Goal: Download file/media

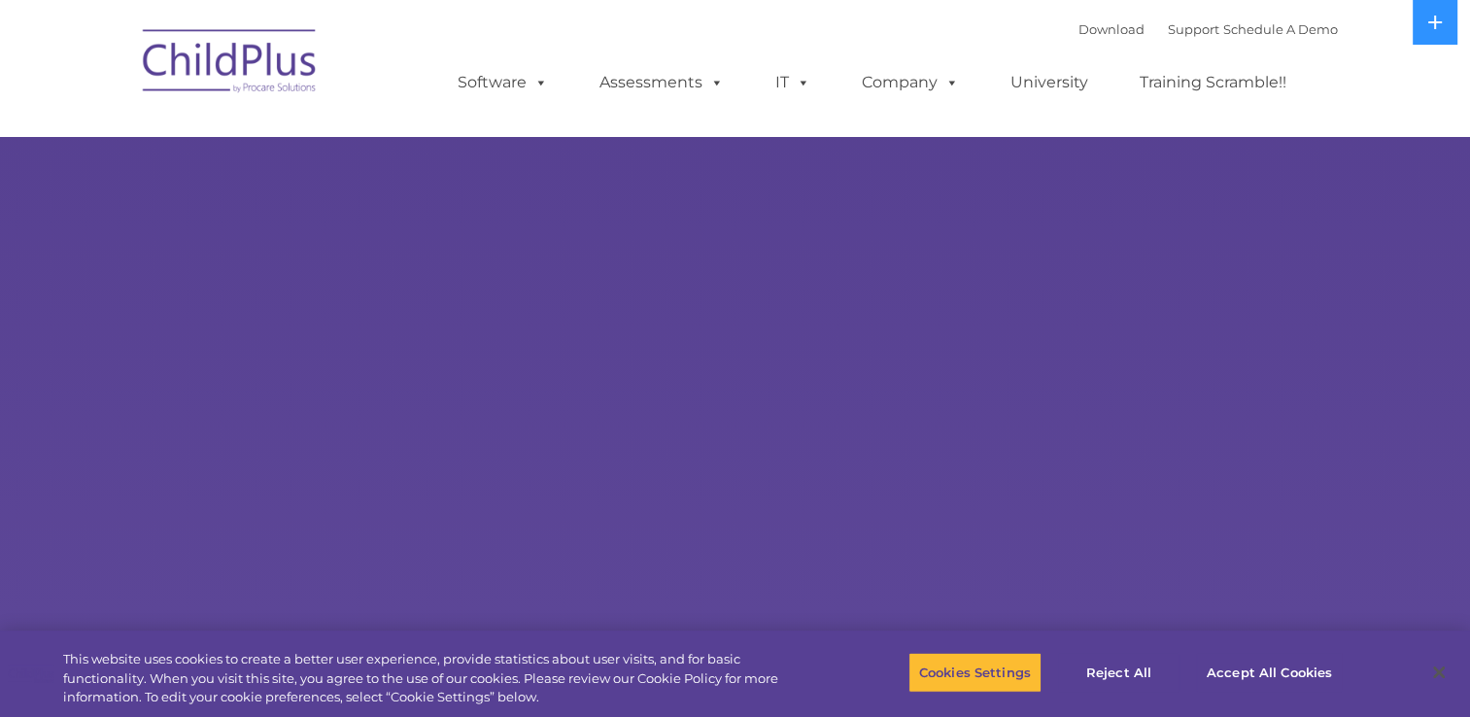
select select "MEDIUM"
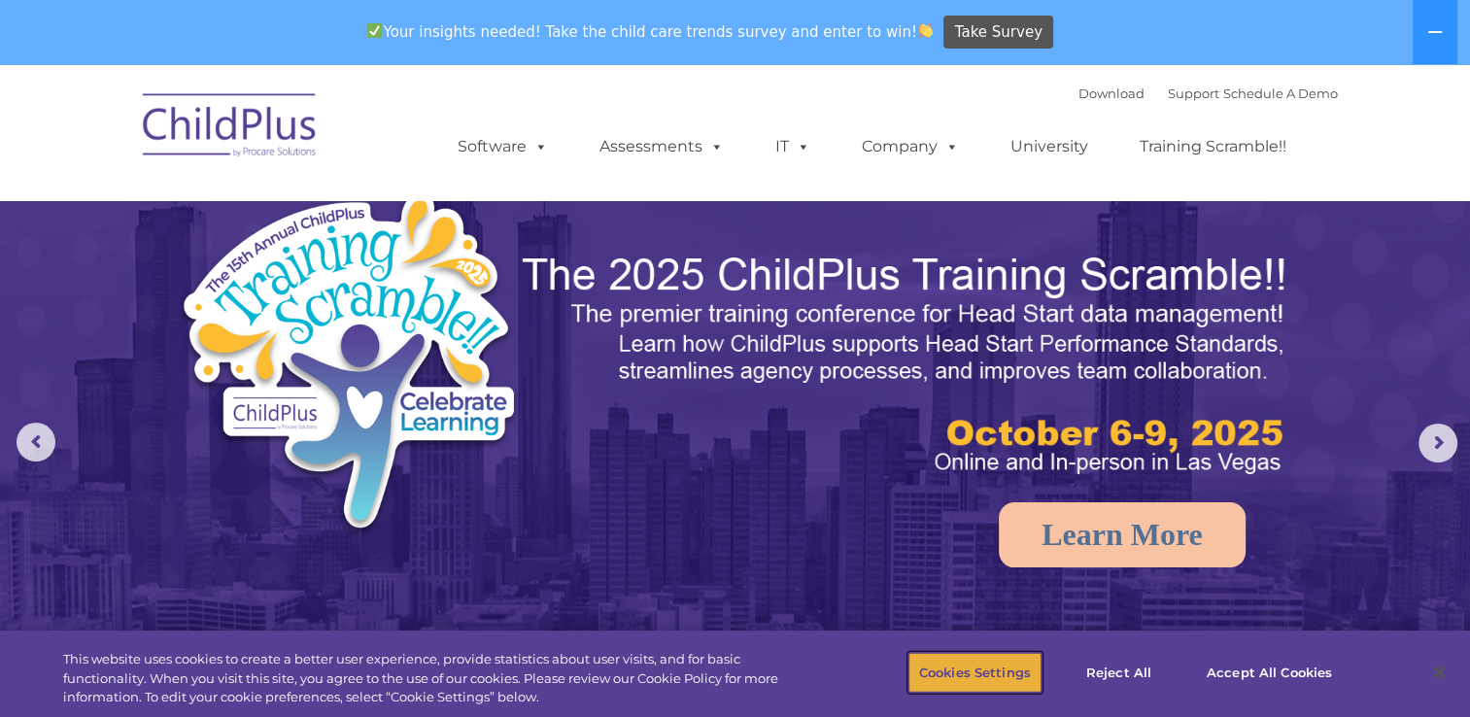
click at [949, 676] on button "Cookies Settings" at bounding box center [974, 672] width 133 height 41
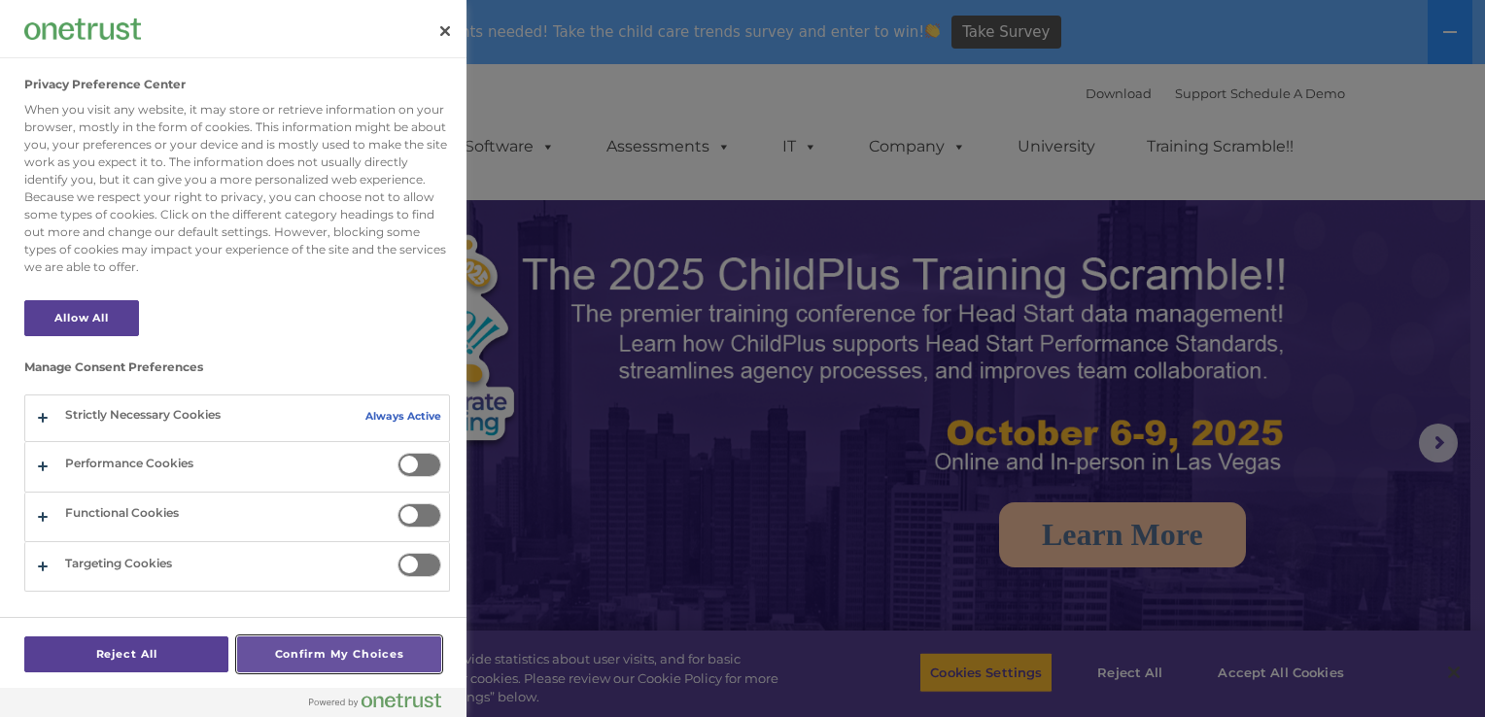
click at [266, 659] on button "Confirm My Choices" at bounding box center [339, 654] width 204 height 36
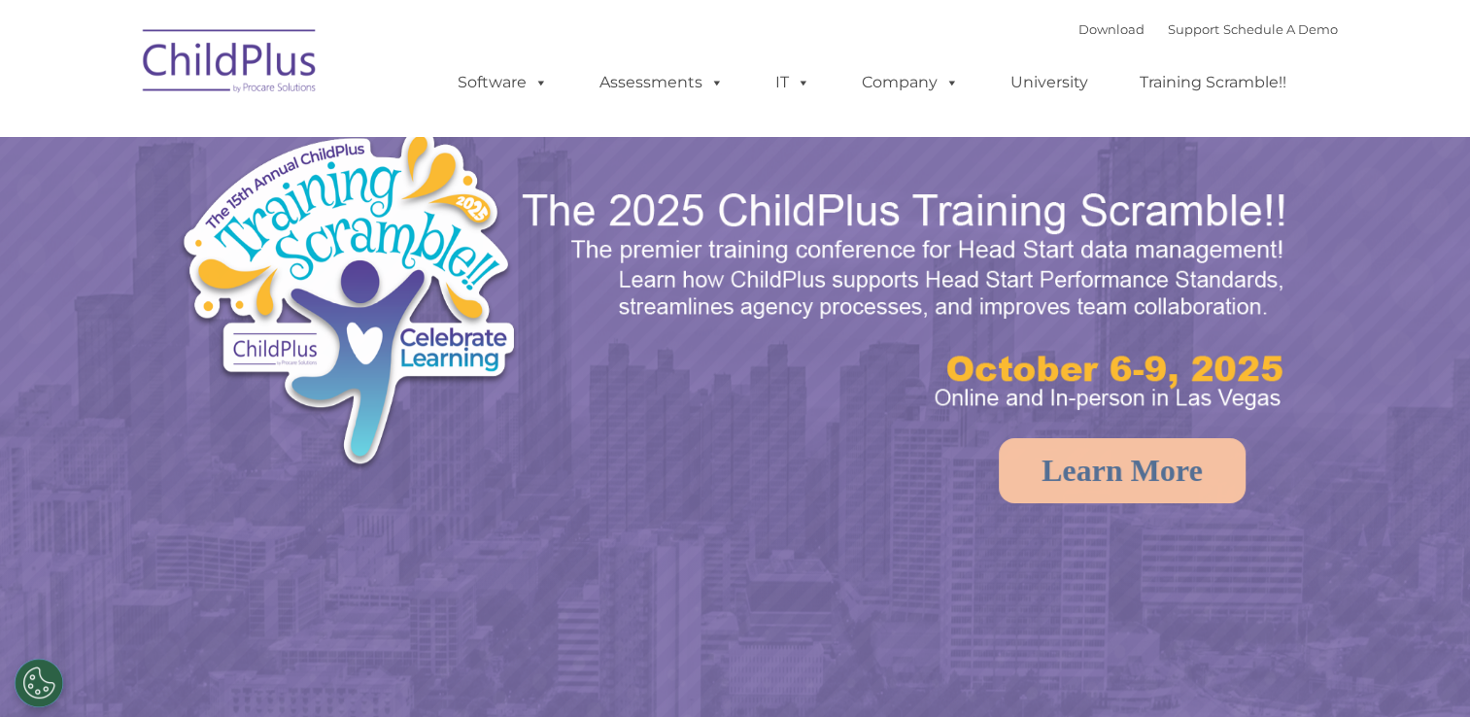
select select "MEDIUM"
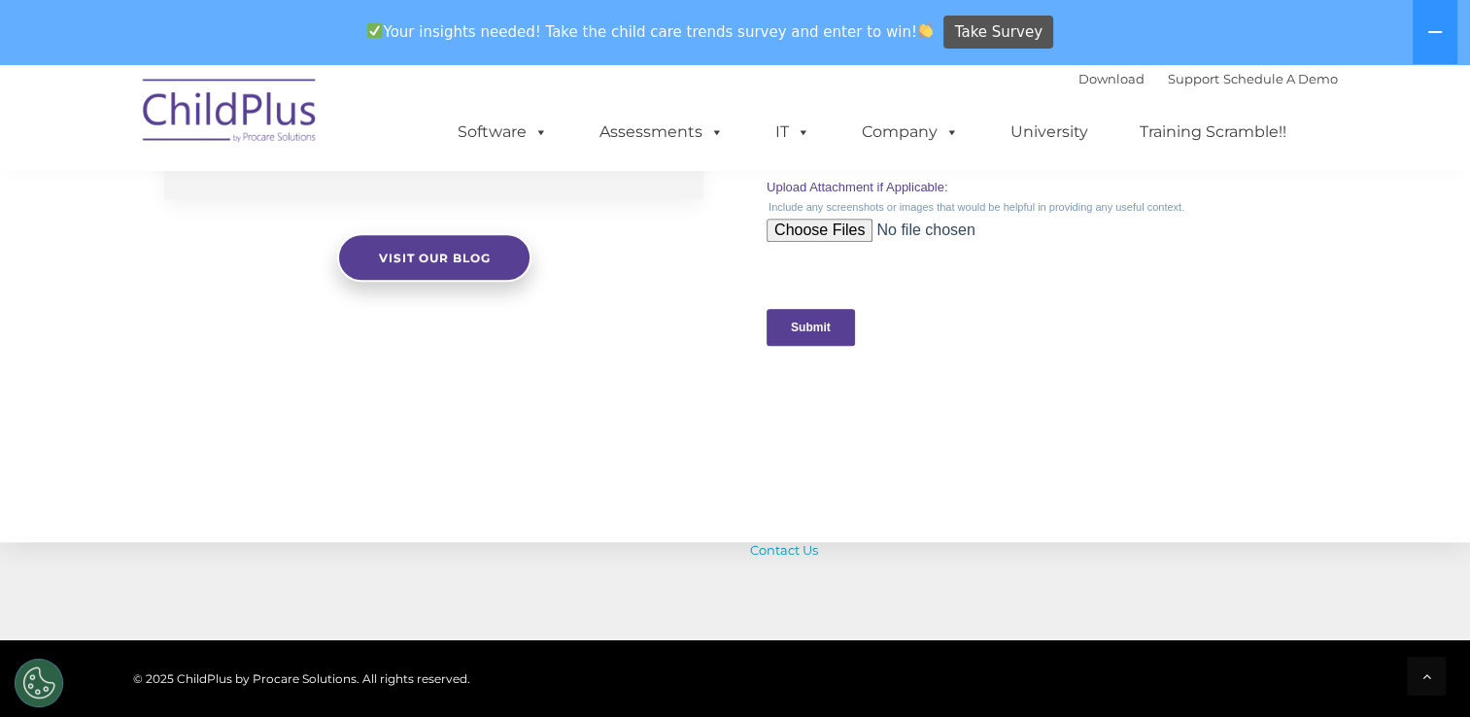
scroll to position [2189, 0]
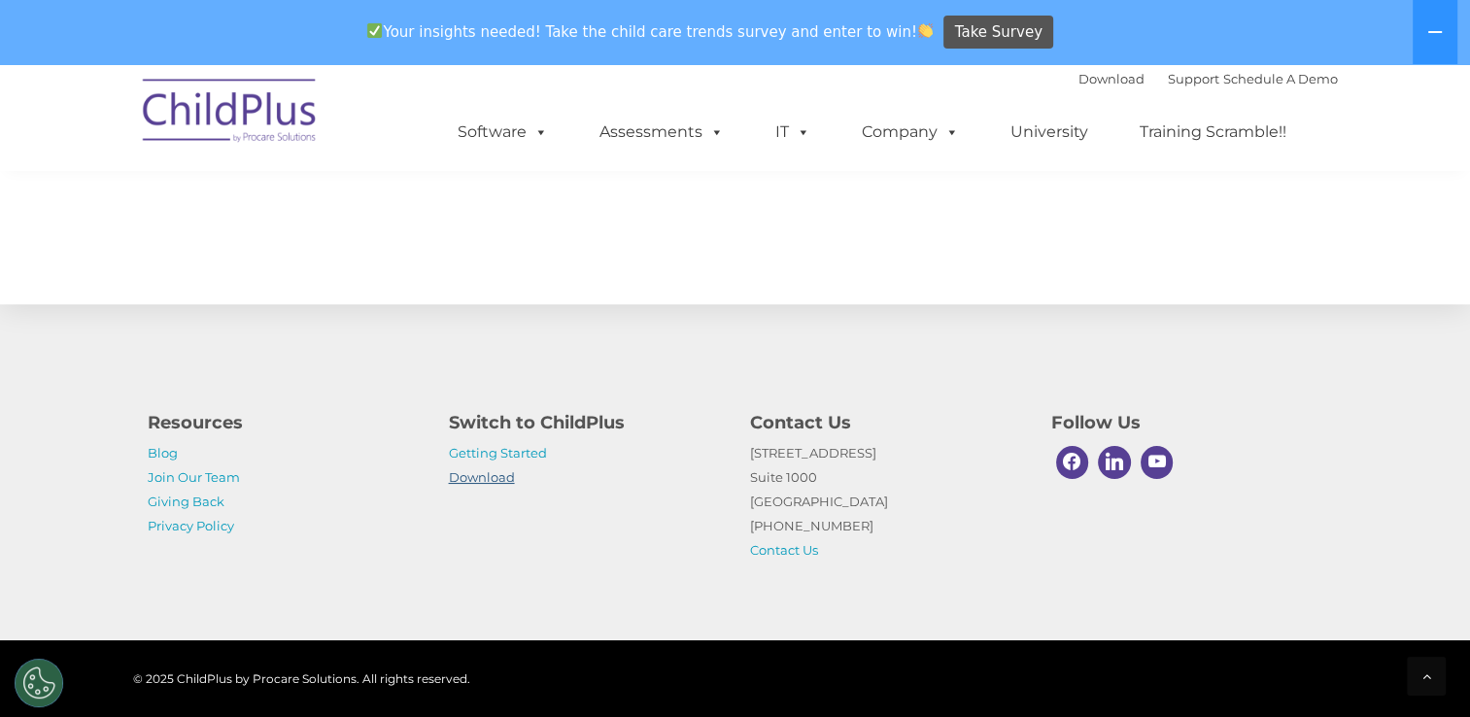
click at [481, 480] on link "Download" at bounding box center [482, 477] width 66 height 16
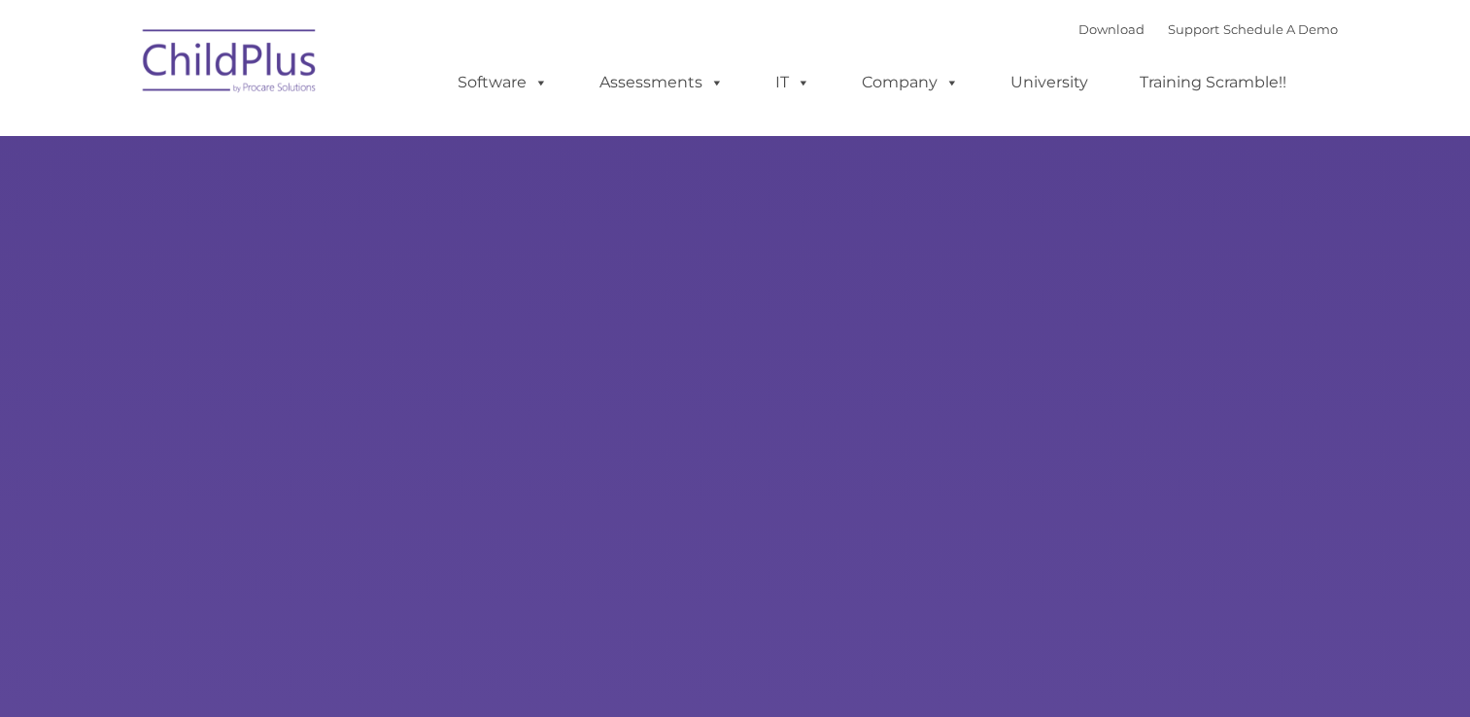
type input ""
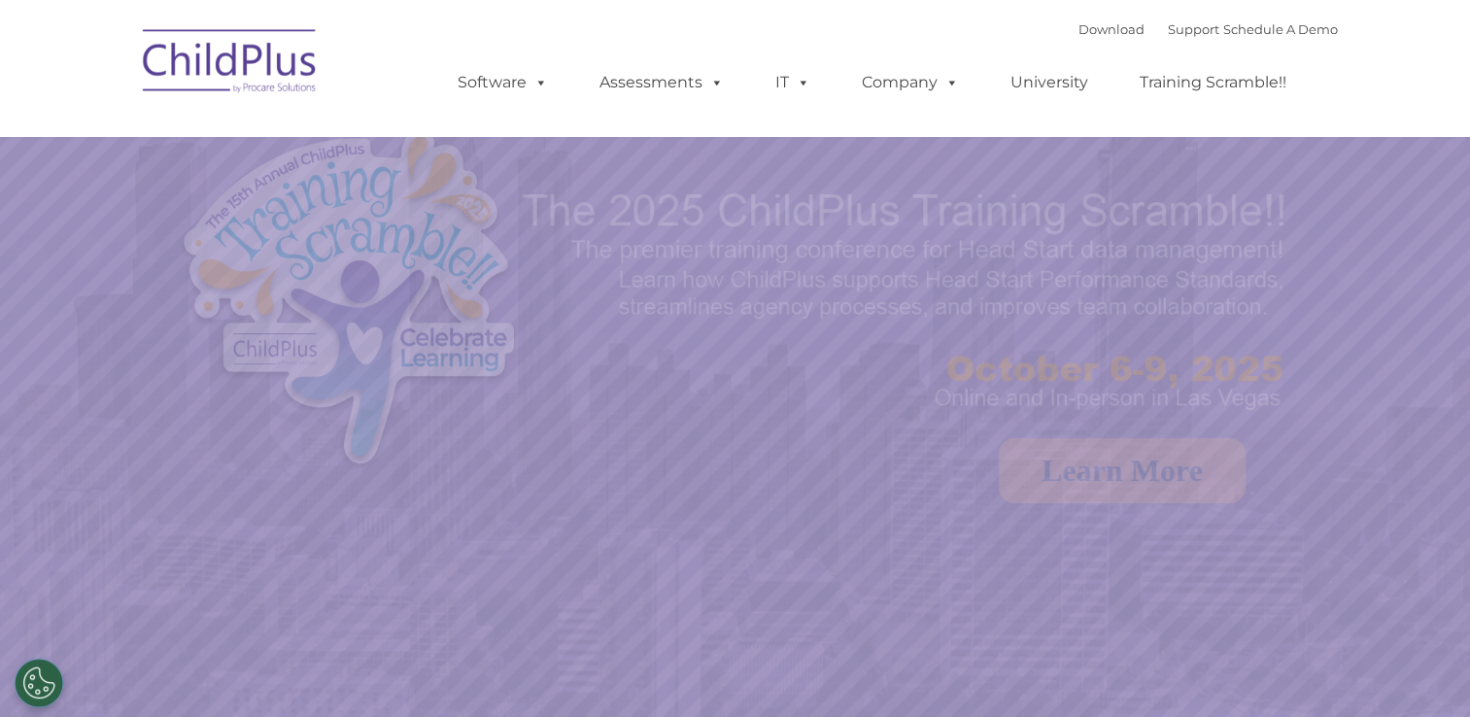
select select "MEDIUM"
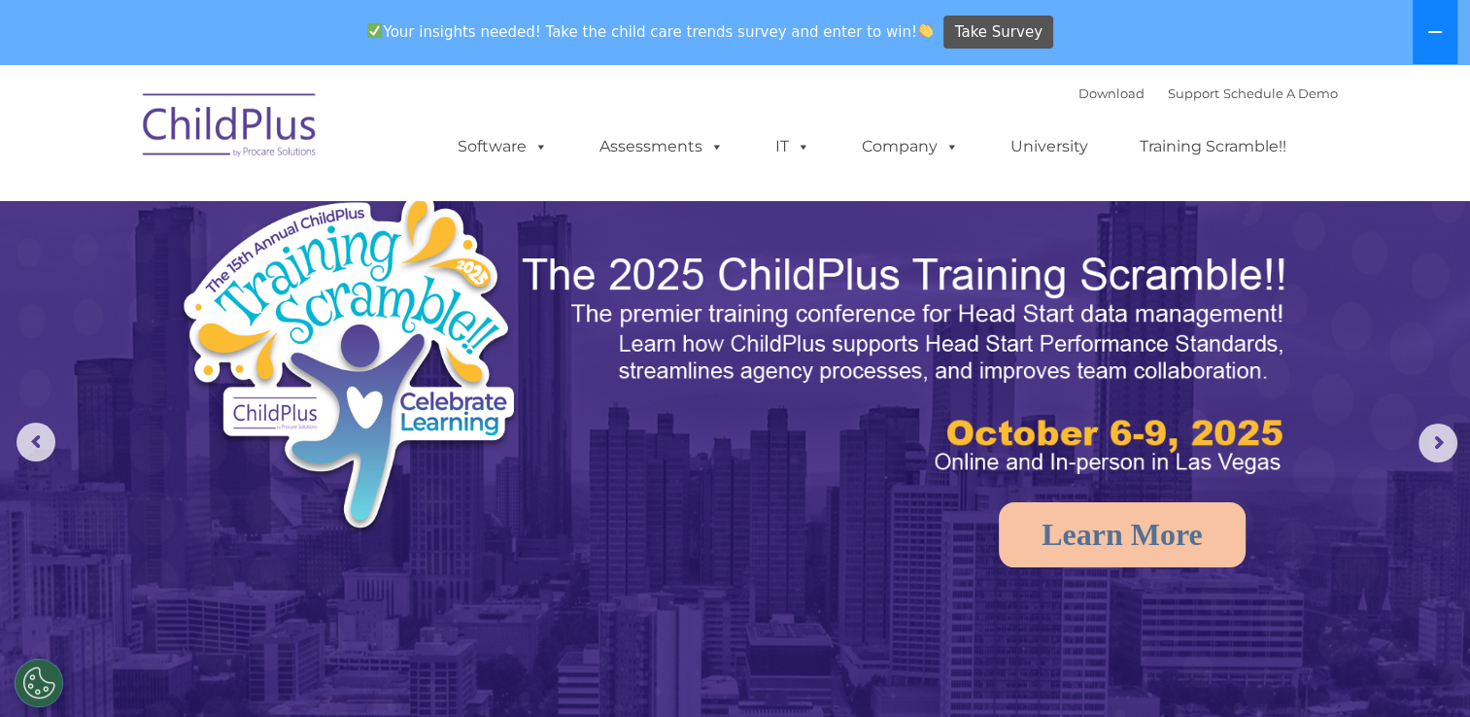
click at [1442, 45] on button at bounding box center [1435, 32] width 45 height 64
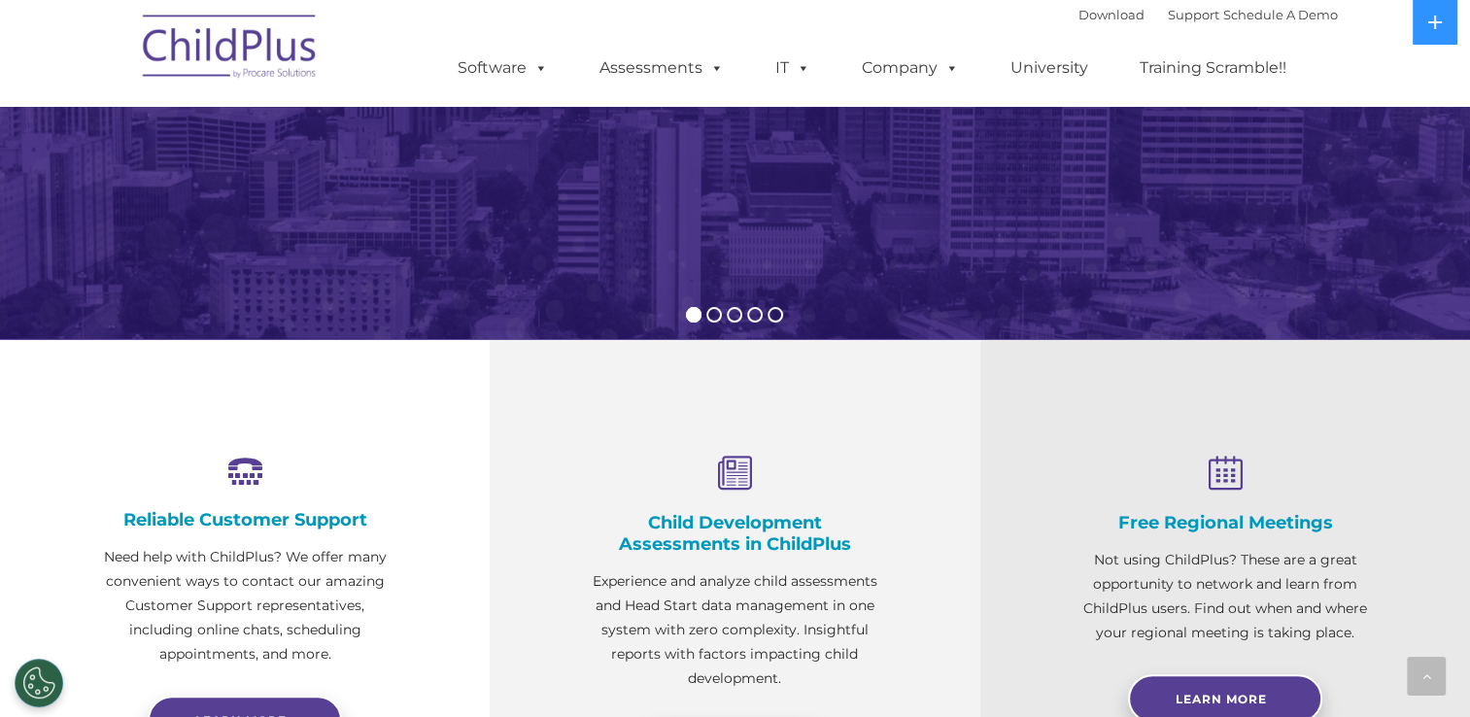
scroll to position [361, 0]
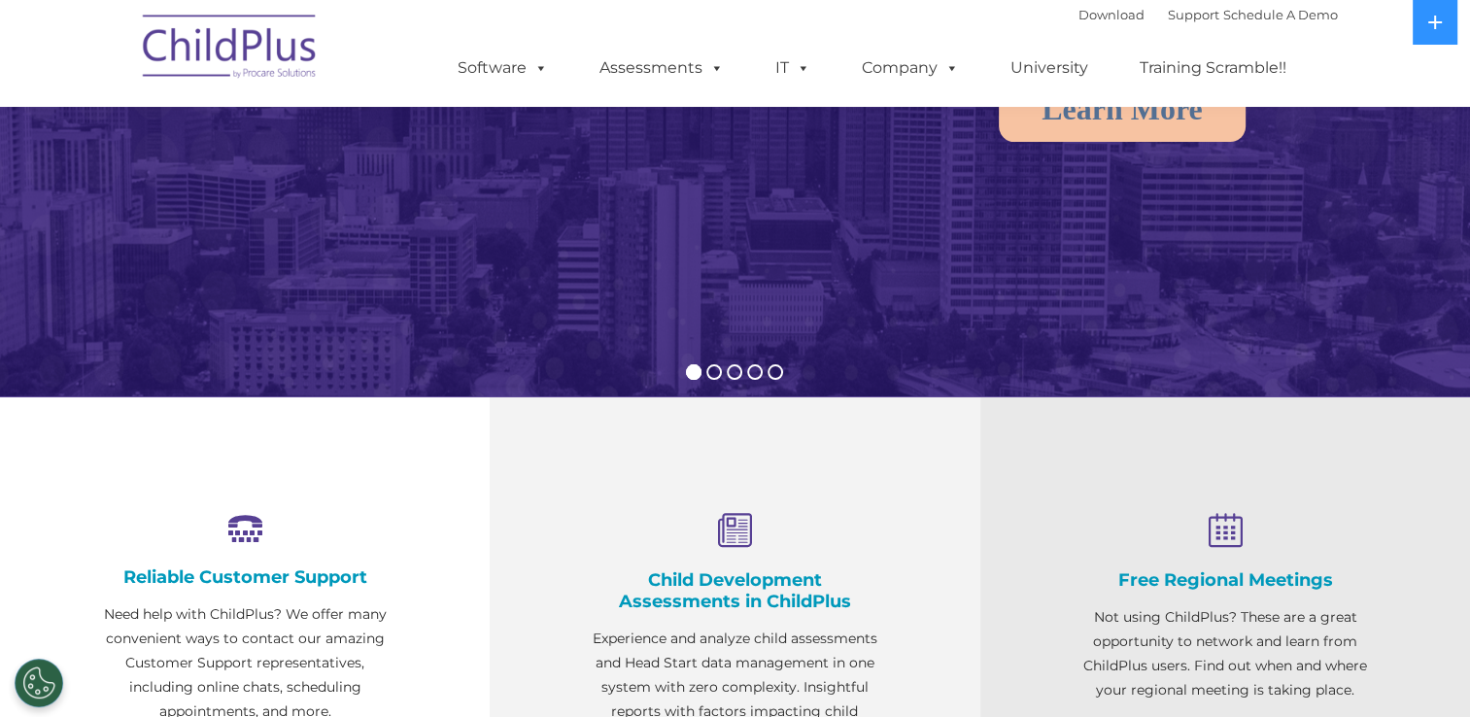
click at [224, 37] on img at bounding box center [230, 49] width 194 height 97
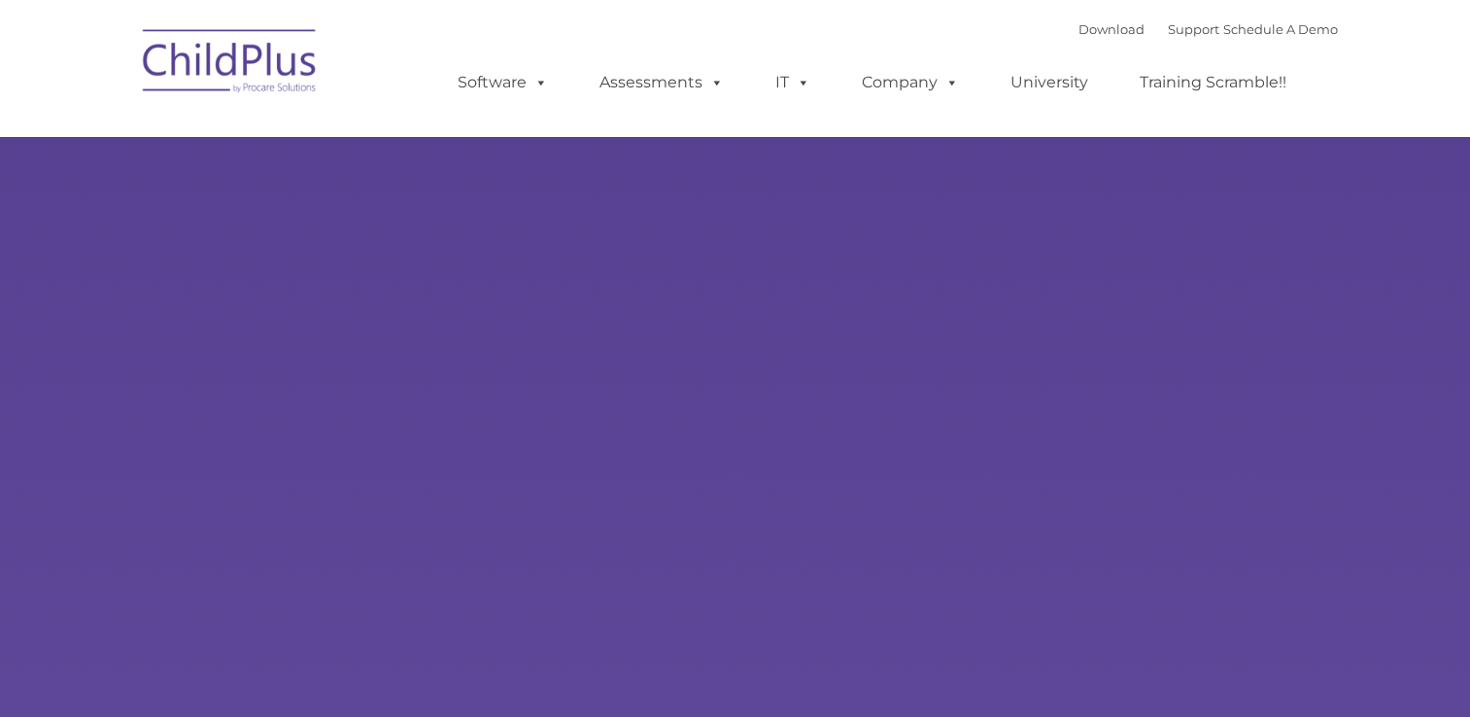
type input ""
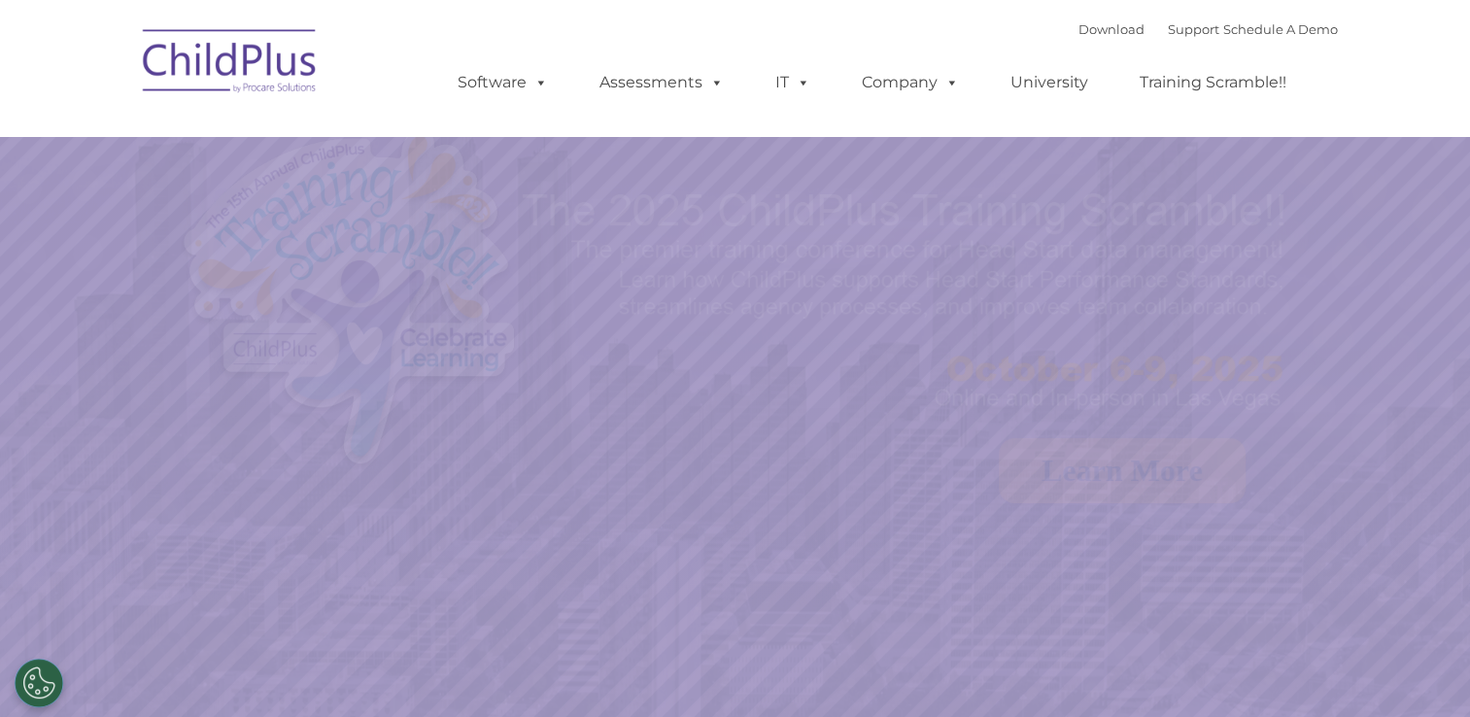
select select "MEDIUM"
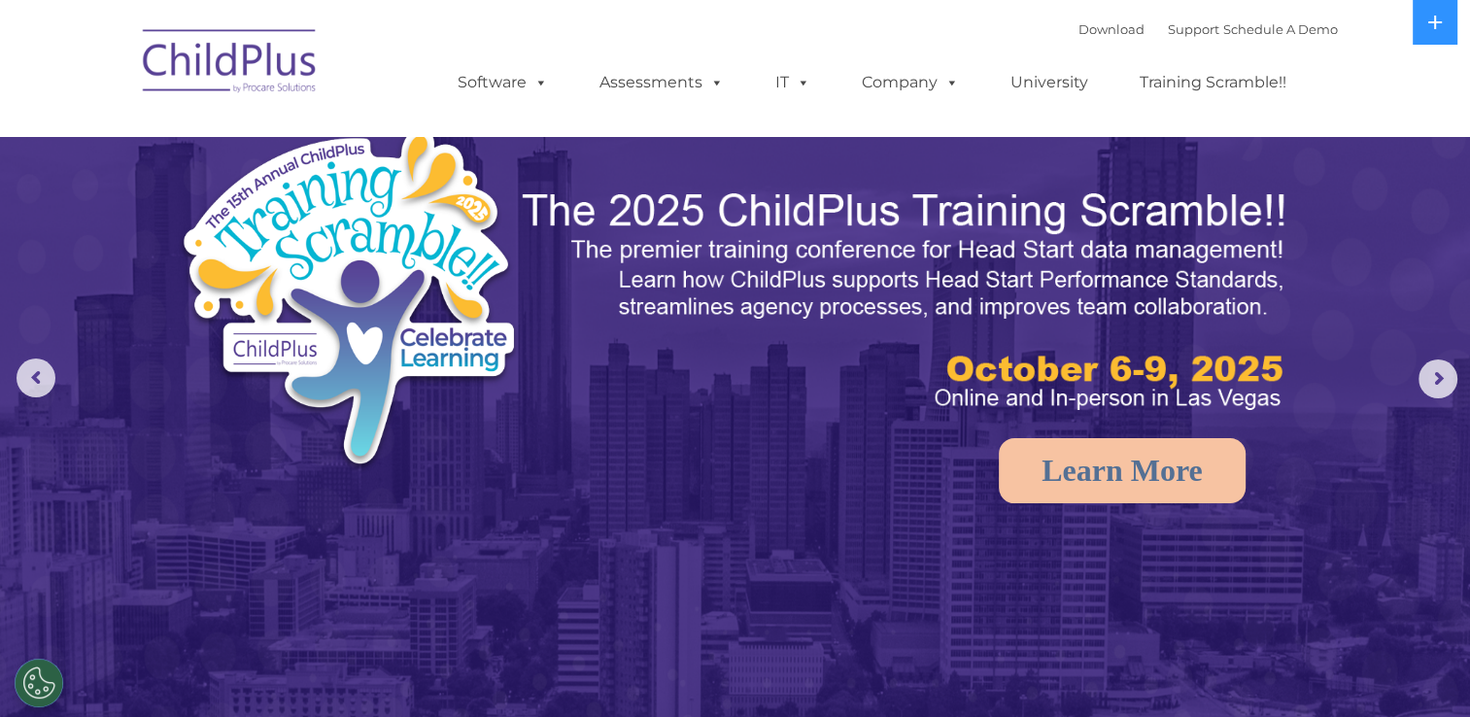
click at [1356, 106] on nav "Download Support | Schedule A Demo  MENU MENU Software ChildPlus: The original…" at bounding box center [735, 68] width 1470 height 136
